Goal: Check status: Check status

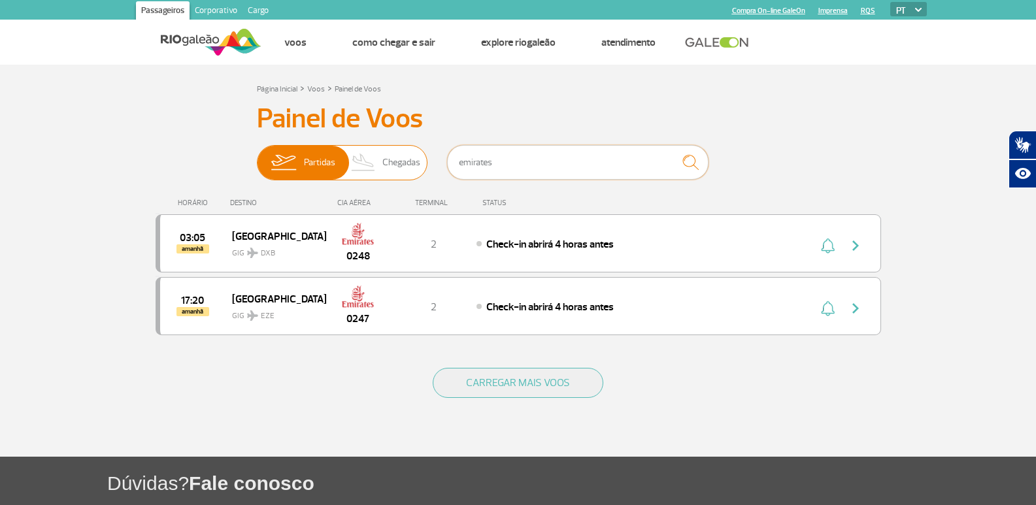
drag, startPoint x: 514, startPoint y: 161, endPoint x: 503, endPoint y: 180, distance: 22.0
click at [397, 158] on div "Partidas Chegadas emirates" at bounding box center [518, 164] width 523 height 39
click at [102, 132] on section "Página Inicial > Voos > Painel de Voos Painel de Voos Partidas Chegadas 03:05 a…" at bounding box center [518, 261] width 1036 height 392
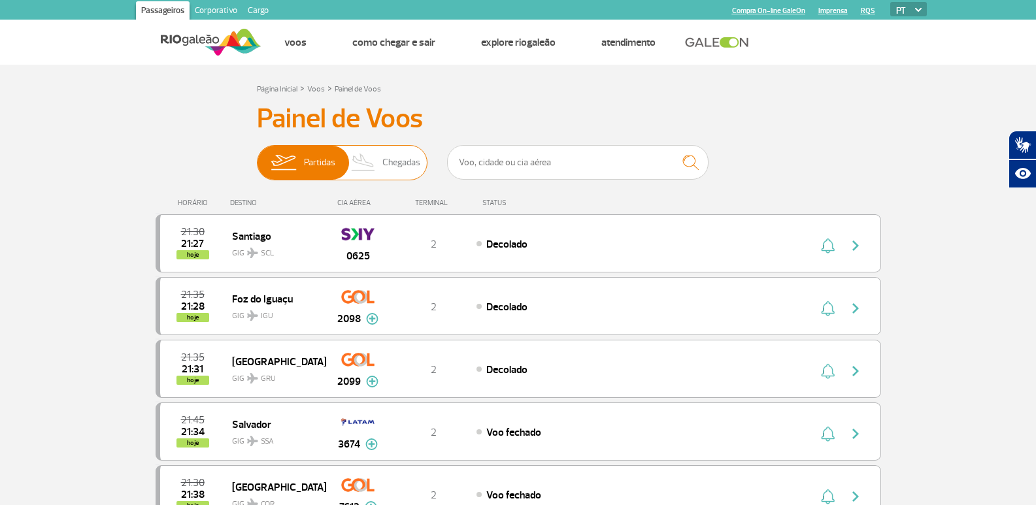
click at [395, 163] on span "Chegadas" at bounding box center [401, 163] width 38 height 34
click at [257, 156] on input "Partidas Chegadas" at bounding box center [257, 156] width 0 height 0
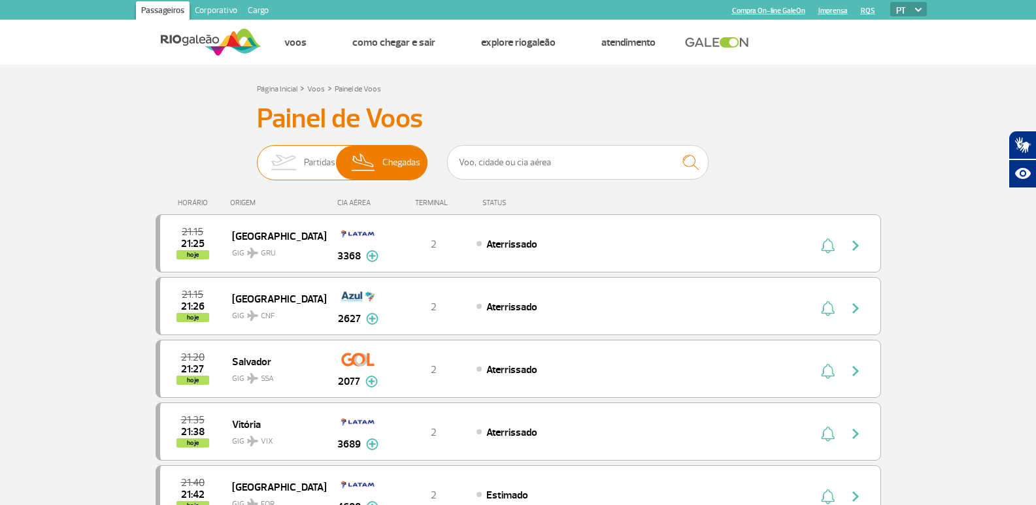
click at [297, 167] on img at bounding box center [283, 163] width 41 height 34
click at [257, 156] on input "Partidas Chegadas" at bounding box center [257, 156] width 0 height 0
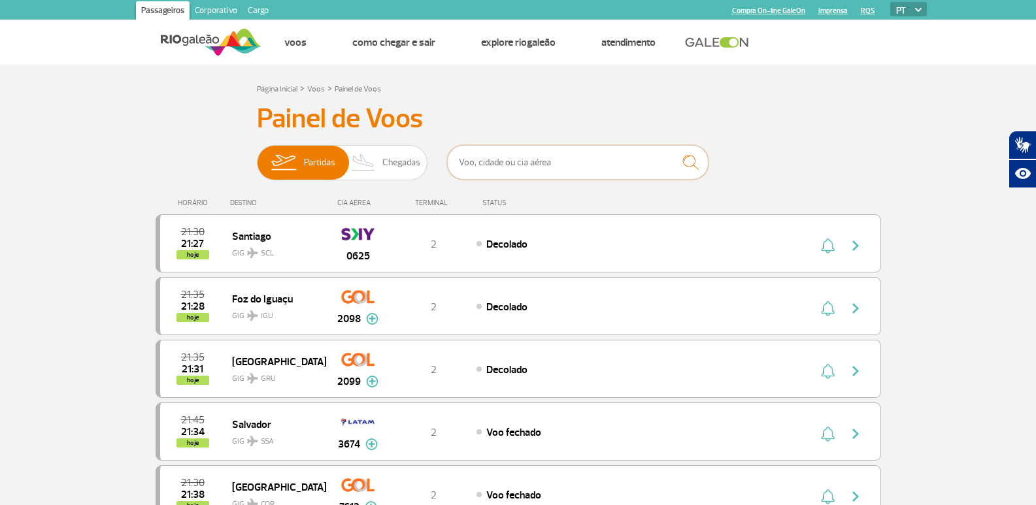
drag, startPoint x: 486, startPoint y: 169, endPoint x: 588, endPoint y: 124, distance: 111.8
click at [490, 167] on input "text" at bounding box center [577, 162] width 261 height 35
type input "aerolineas"
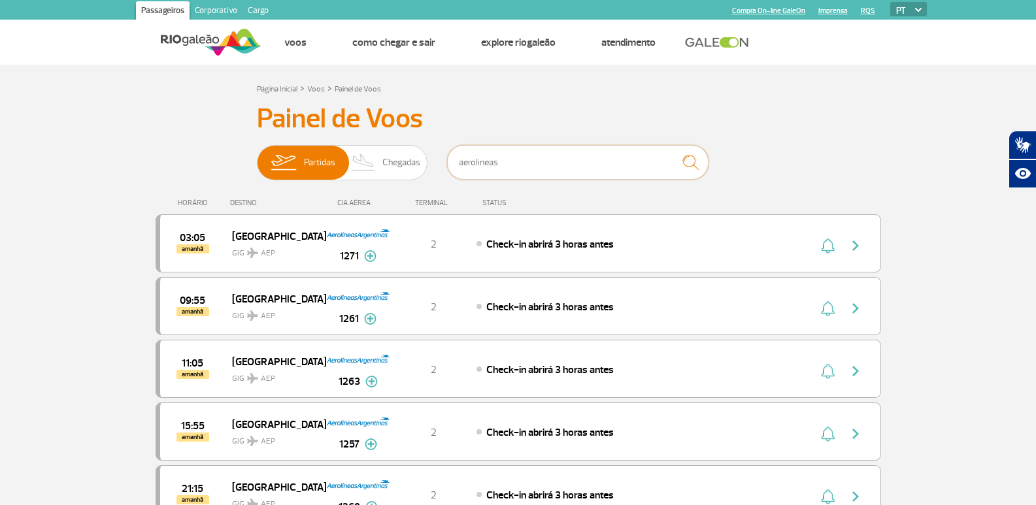
drag, startPoint x: 511, startPoint y: 151, endPoint x: 461, endPoint y: 137, distance: 51.7
click at [452, 155] on input "aerolineas" at bounding box center [577, 162] width 261 height 35
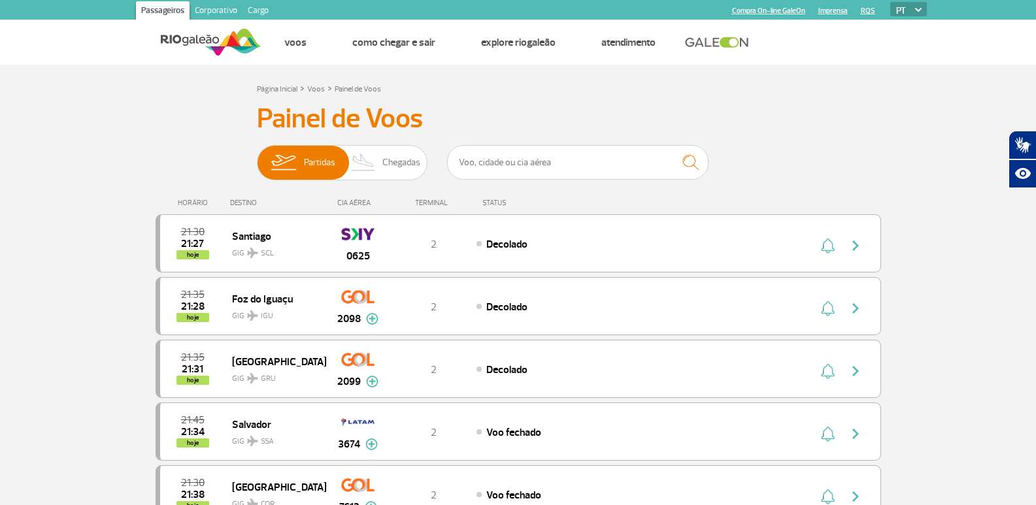
drag, startPoint x: 807, startPoint y: 119, endPoint x: 806, endPoint y: 110, distance: 8.5
